Goal: Use online tool/utility: Utilize a website feature to perform a specific function

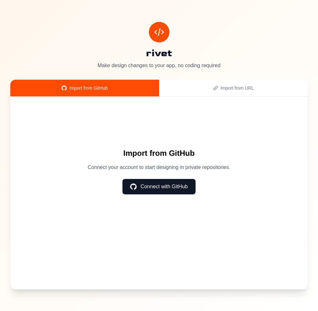
click at [151, 187] on button "Connect with GitHub" at bounding box center [158, 186] width 73 height 15
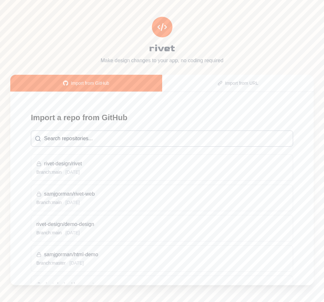
click at [119, 166] on h3 "rivet-design/rivet" at bounding box center [161, 164] width 251 height 8
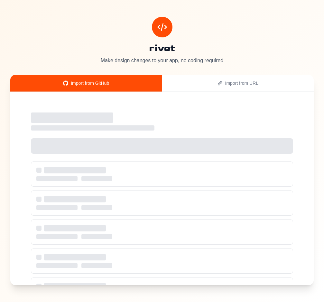
click at [216, 80] on div "Import from URL" at bounding box center [238, 83] width 136 height 6
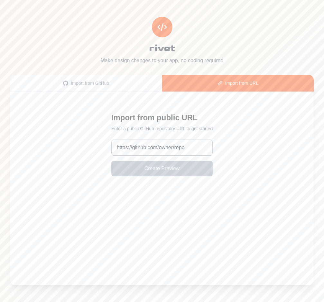
click at [112, 77] on button "Import from GitHub" at bounding box center [86, 83] width 152 height 17
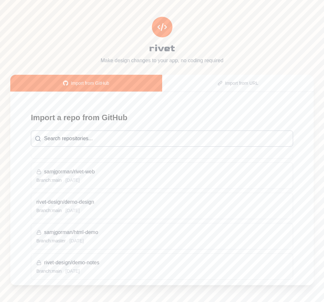
scroll to position [23, 0]
click at [143, 203] on h3 "rivet-design/demo-design" at bounding box center [161, 201] width 251 height 8
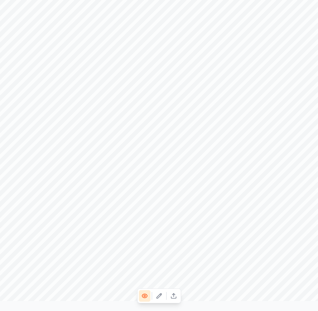
click at [162, 295] on icon at bounding box center [159, 296] width 6 height 6
